Goal: Task Accomplishment & Management: Manage account settings

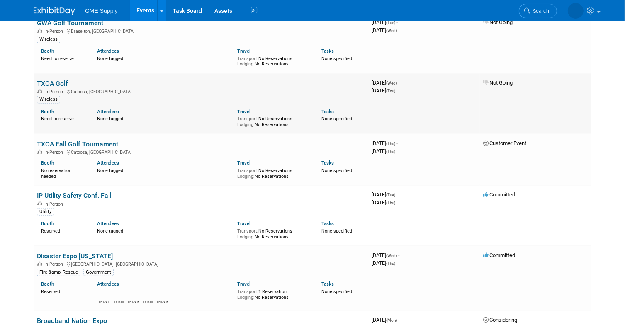
scroll to position [761, 0]
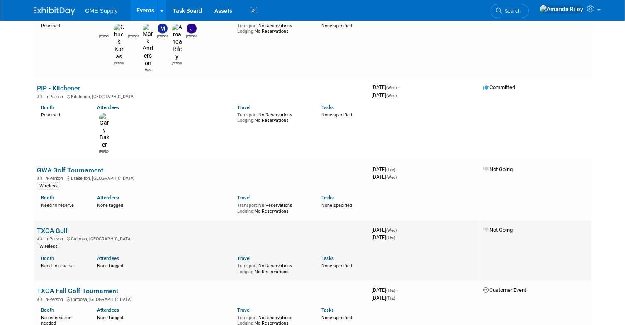
click at [52, 227] on link "TXOA Golf" at bounding box center [52, 231] width 31 height 8
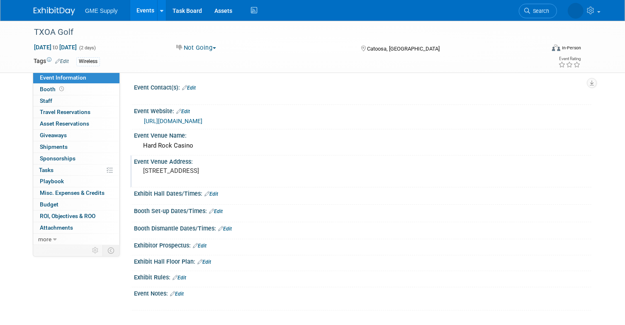
scroll to position [73, 0]
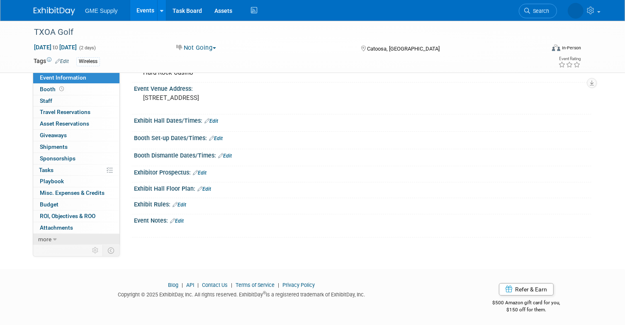
click at [55, 238] on icon at bounding box center [55, 240] width 4 height 6
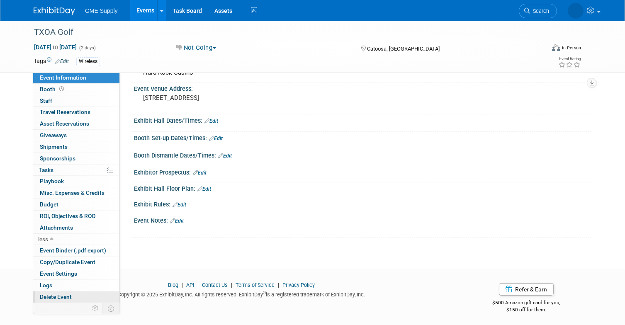
click at [63, 294] on span "Delete Event" at bounding box center [56, 297] width 32 height 7
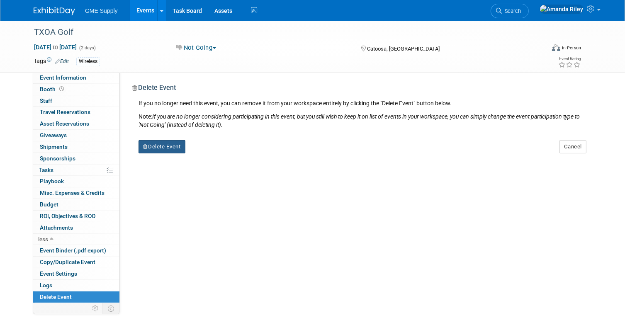
click at [168, 149] on button "Delete Event" at bounding box center [161, 146] width 47 height 13
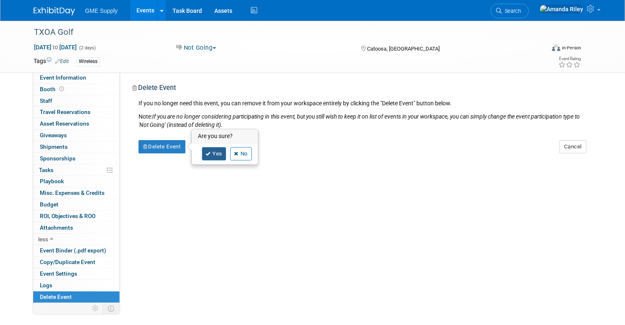
click at [209, 157] on link "Yes" at bounding box center [214, 153] width 24 height 13
